Goal: Task Accomplishment & Management: Complete application form

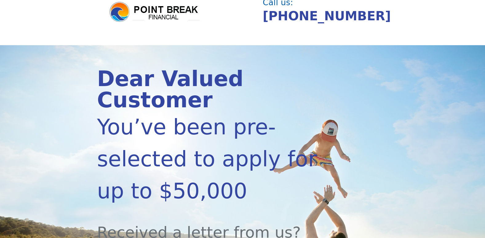
scroll to position [92, 0]
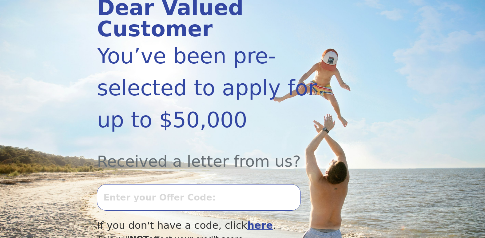
click at [149, 184] on input "text" at bounding box center [199, 197] width 204 height 26
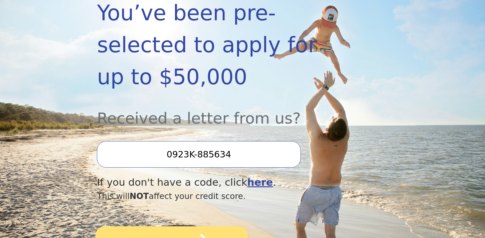
scroll to position [154, 0]
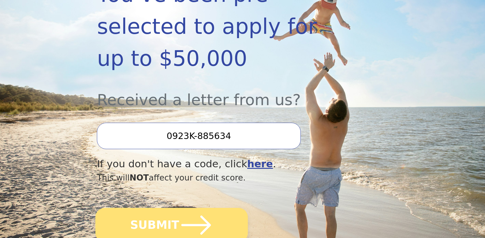
type input "0923K-885634"
click at [169, 208] on button "SUBMIT" at bounding box center [172, 225] width 152 height 34
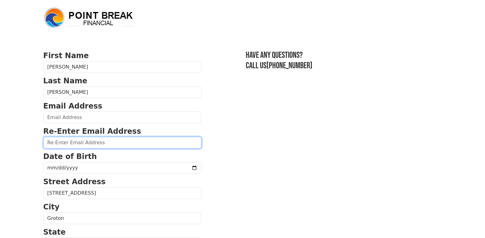
click at [118, 142] on input "email" at bounding box center [122, 143] width 158 height 12
type input "brtlttjr@aol.com"
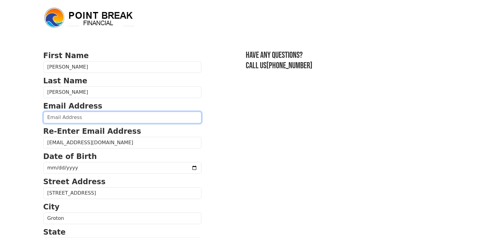
type input "brtlttjr@aol.com"
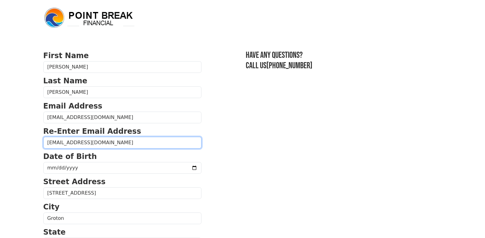
type input "(959) 213-5613"
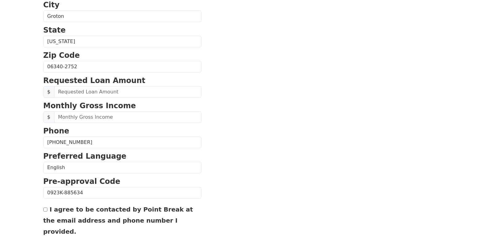
scroll to position [225, 0]
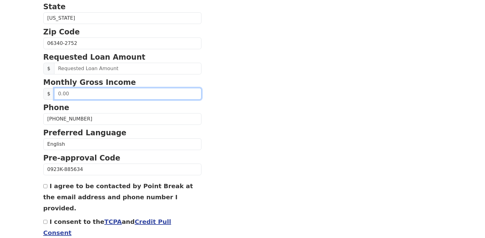
click at [105, 93] on input "text" at bounding box center [127, 94] width 147 height 12
type input "1,774.00"
click at [245, 77] on section "First Name Raymond Last Name Bartlett Email Address brtlttjr@aol.com Re-Enter E…" at bounding box center [242, 44] width 398 height 438
click at [45, 220] on input "I consent to the TCPA and Credit Pull Consent" at bounding box center [45, 222] width 4 height 4
checkbox input "true"
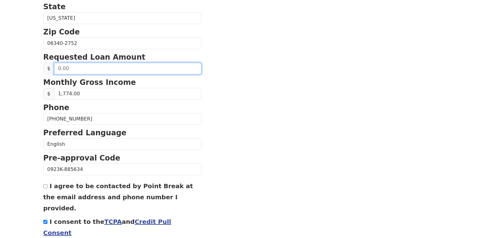
click at [76, 68] on input "text" at bounding box center [127, 69] width 147 height 12
type input "20,000.00"
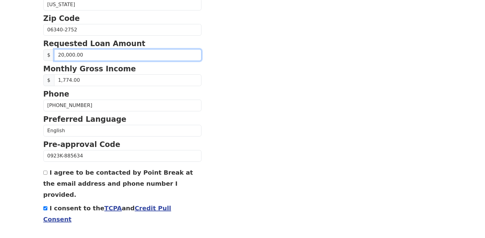
scroll to position [251, 0]
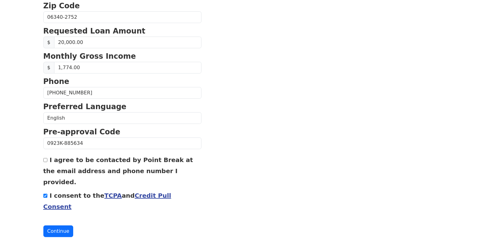
click at [61, 225] on button "Continue" at bounding box center [58, 231] width 30 height 12
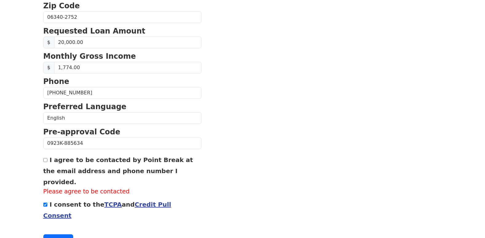
click at [46, 160] on input "I agree to be contacted by Point Break at the email address and phone number I …" at bounding box center [45, 160] width 4 height 4
checkbox input "true"
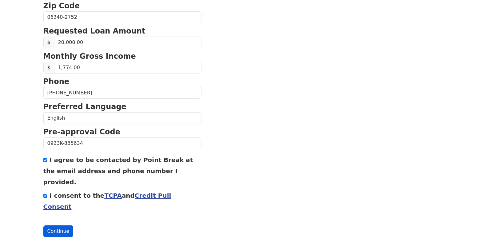
click at [60, 225] on button "Continue" at bounding box center [58, 231] width 30 height 12
click at [56, 225] on button "Continue" at bounding box center [58, 231] width 30 height 12
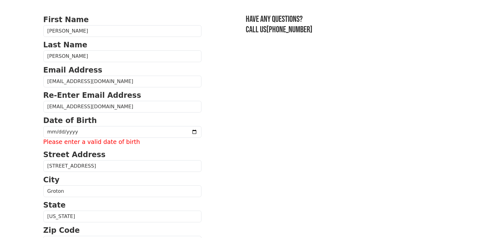
scroll to position [45, 0]
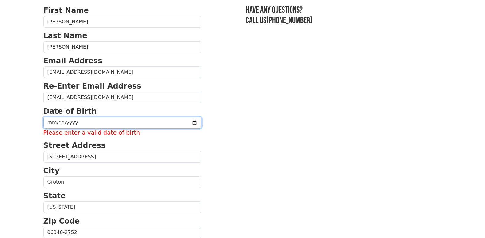
click at [85, 122] on input "date" at bounding box center [122, 123] width 158 height 12
type input "1957-08-02"
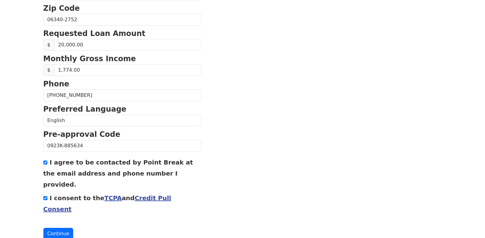
scroll to position [251, 0]
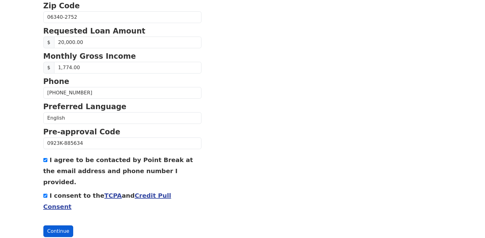
click at [51, 225] on button "Continue" at bounding box center [58, 231] width 30 height 12
